Goal: Task Accomplishment & Management: Complete application form

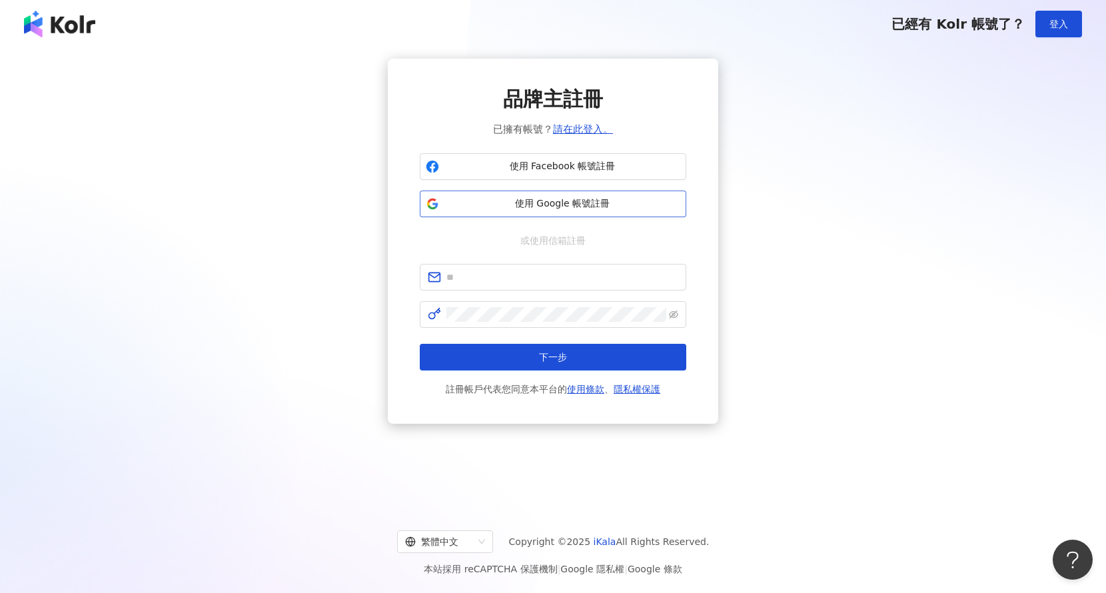
click at [600, 201] on span "使用 Google 帳號註冊" at bounding box center [562, 203] width 236 height 13
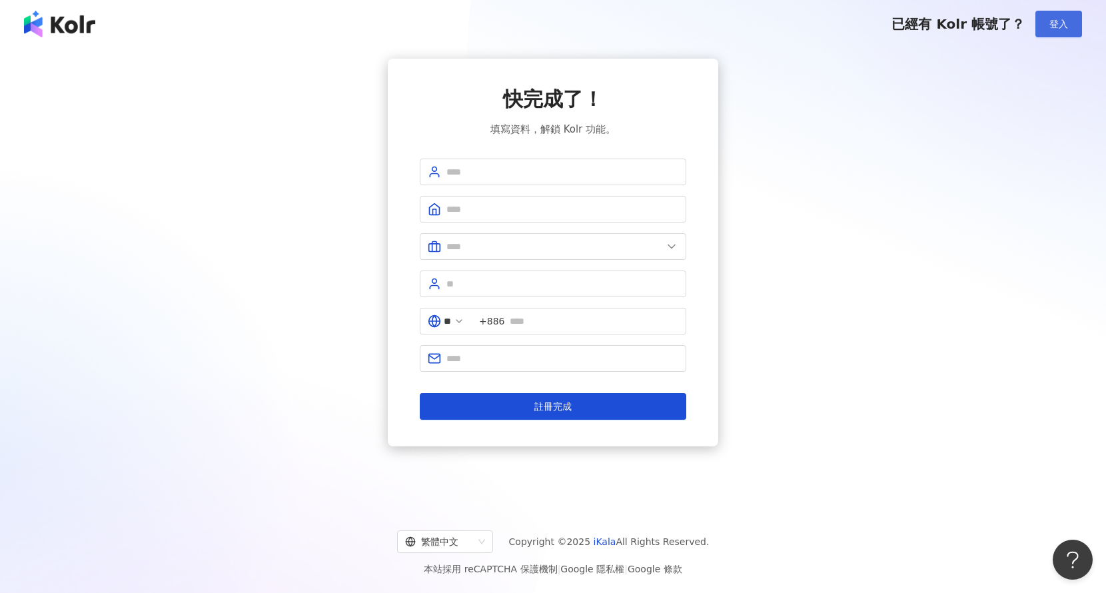
click at [1061, 29] on span "登入" at bounding box center [1058, 24] width 19 height 11
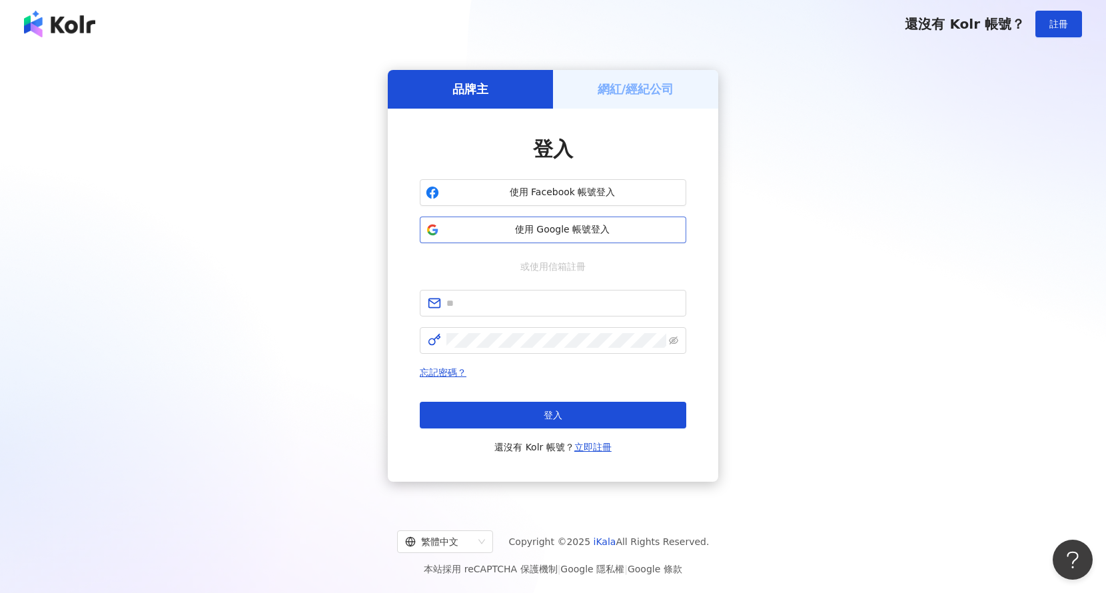
click at [581, 231] on span "使用 Google 帳號登入" at bounding box center [562, 229] width 236 height 13
click at [1052, 29] on button "註冊" at bounding box center [1058, 24] width 47 height 27
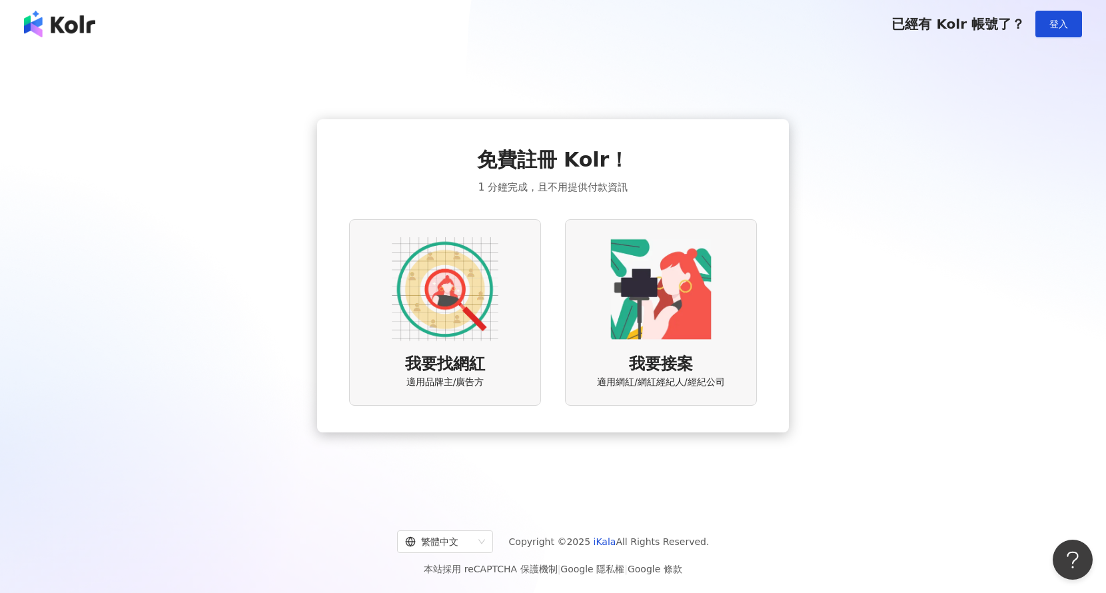
click at [308, 341] on div "免費註冊 Kolr！ 1 分鐘完成，且不用提供付款資訊 我要找網紅 適用品牌主/廣告方 我要接案 適用網紅/網紅經紀人/經紀公司" at bounding box center [553, 276] width 1074 height 434
click at [475, 294] on img at bounding box center [445, 289] width 107 height 107
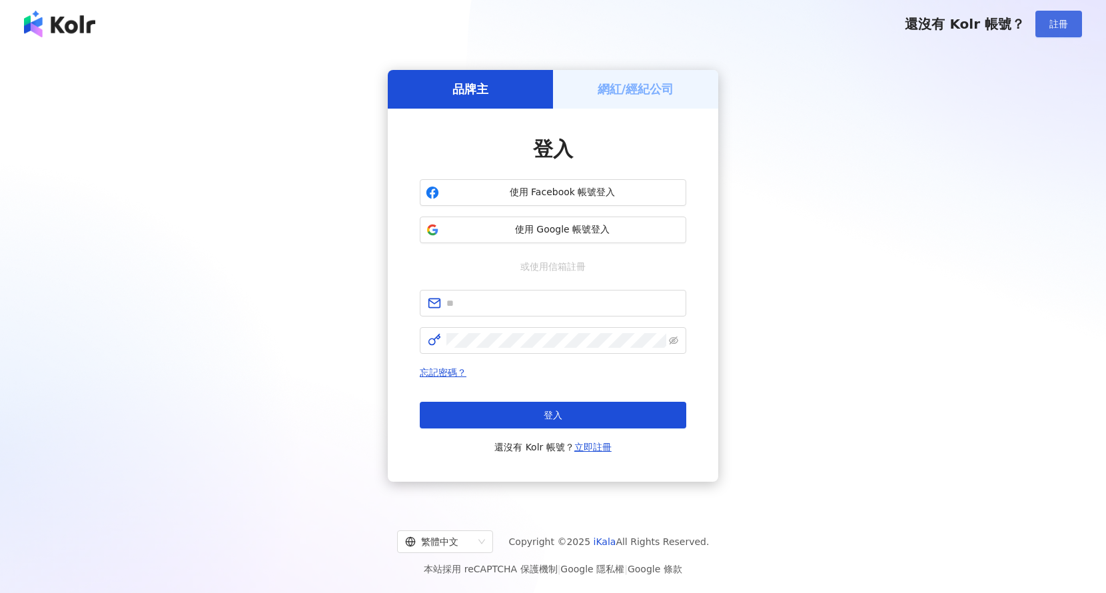
click at [1066, 25] on span "註冊" at bounding box center [1058, 24] width 19 height 11
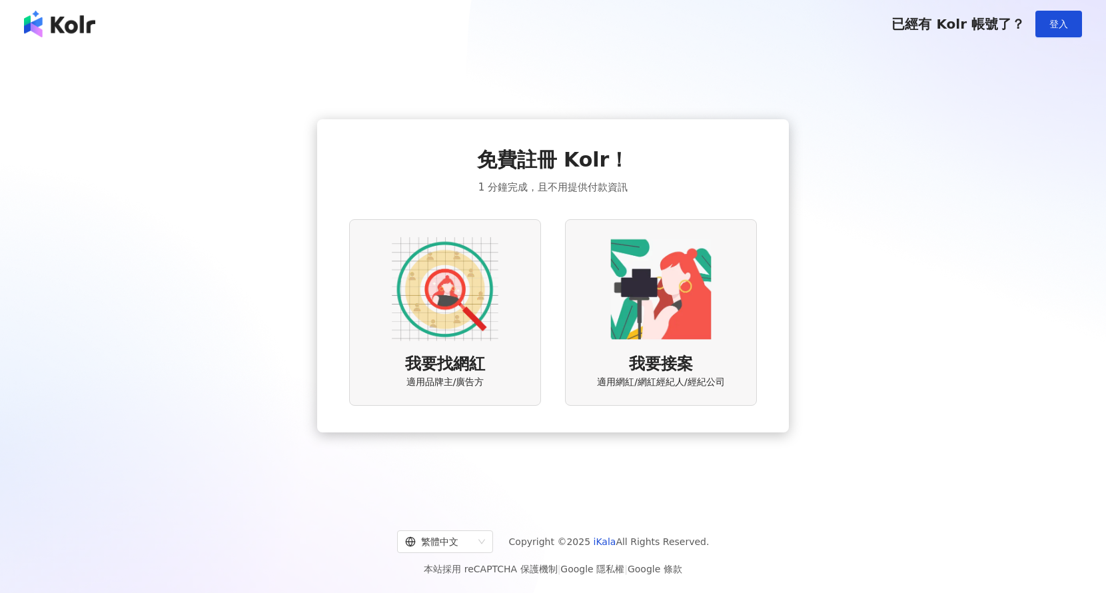
click at [395, 340] on img at bounding box center [445, 289] width 107 height 107
